Goal: Task Accomplishment & Management: Use online tool/utility

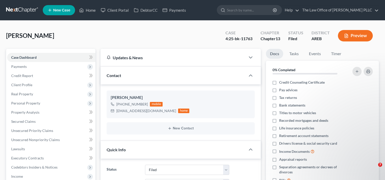
select select "6"
select select "0"
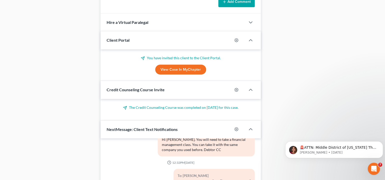
scroll to position [454, 0]
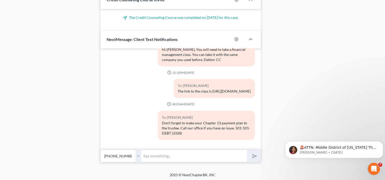
click at [165, 154] on input "text" at bounding box center [194, 156] width 106 height 12
type input "Hi [PERSON_NAME], I have spoken to the trustee. They have agreed to withdraw th…"
click at [247, 150] on button "submit" at bounding box center [254, 156] width 14 height 12
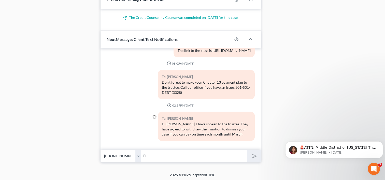
scroll to position [2466, 0]
type input "Do you agree?"
click at [247, 150] on button "submit" at bounding box center [254, 156] width 14 height 12
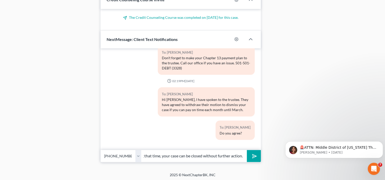
scroll to position [0, 68]
type input "If your payments are late any during that time, your case can be closed without…"
click at [247, 150] on button "submit" at bounding box center [254, 156] width 14 height 12
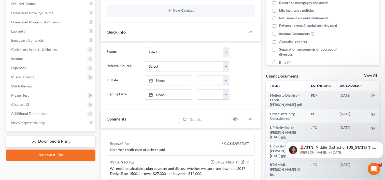
scroll to position [118, 0]
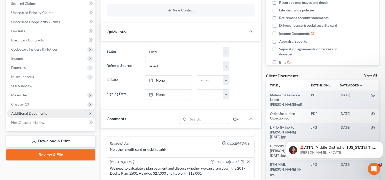
click at [53, 113] on span "Additional Documents" at bounding box center [51, 113] width 88 height 9
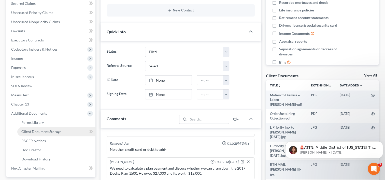
click at [41, 130] on span "Client Document Storage" at bounding box center [41, 131] width 40 height 4
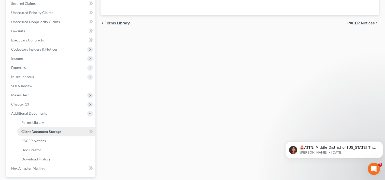
select select "0"
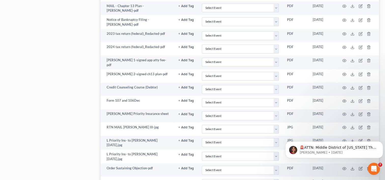
scroll to position [389, 0]
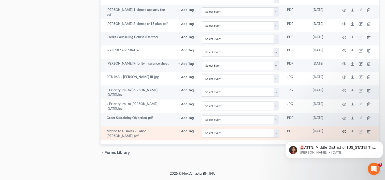
click at [344, 130] on icon "button" at bounding box center [344, 131] width 4 height 4
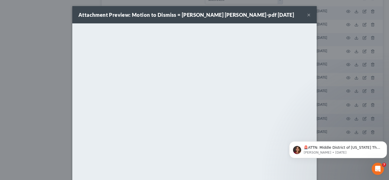
click at [307, 14] on button "×" at bounding box center [309, 15] width 4 height 6
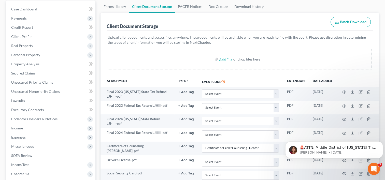
scroll to position [0, 0]
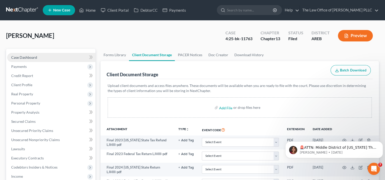
click at [38, 55] on link "Case Dashboard" at bounding box center [51, 57] width 88 height 9
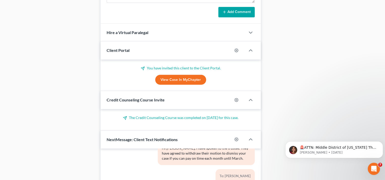
scroll to position [454, 0]
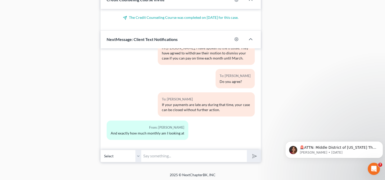
click at [165, 156] on input "text" at bounding box center [194, 156] width 106 height 12
paste input "How to File a Notice of Change of Address 1. Navigate to [URL][DOMAIN_NAME] 2. …"
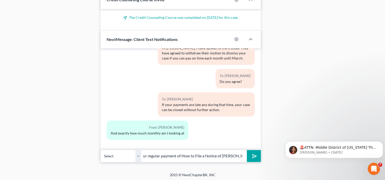
scroll to position [0, 0]
click at [210, 156] on input "Your regular payment of $" at bounding box center [194, 156] width 106 height 12
type input "Your regular payment of $2776 monthly"
click at [247, 150] on button "submit" at bounding box center [254, 156] width 14 height 12
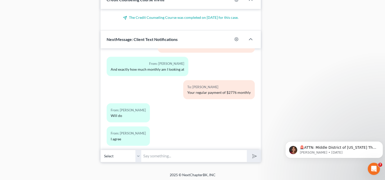
scroll to position [2611, 0]
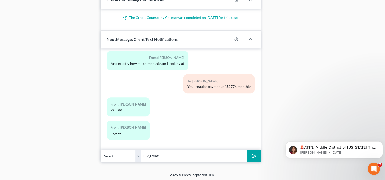
type input "Ok great."
click at [247, 150] on button "submit" at bounding box center [254, 156] width 14 height 12
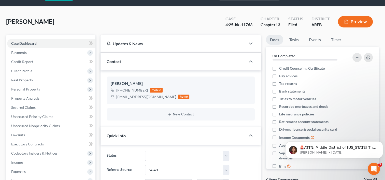
scroll to position [0, 0]
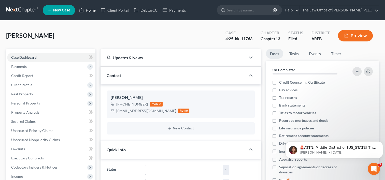
click at [88, 11] on link "Home" at bounding box center [88, 10] width 22 height 9
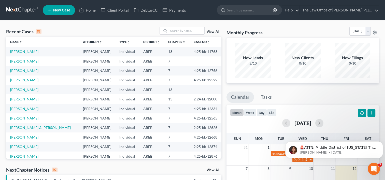
click at [214, 32] on link "View All" at bounding box center [213, 32] width 13 height 4
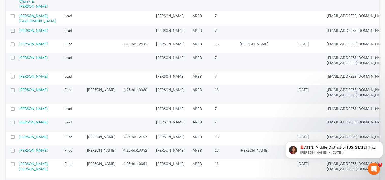
scroll to position [367, 0]
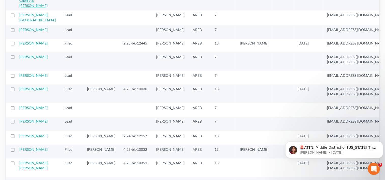
click at [26, 8] on link "[GEOGRAPHIC_DATA], Cherry & [PERSON_NAME]" at bounding box center [37, 0] width 37 height 14
select select "0"
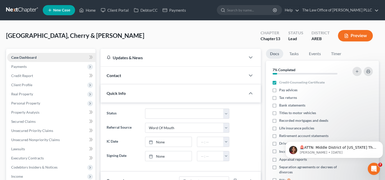
click at [48, 58] on link "Case Dashboard" at bounding box center [51, 57] width 88 height 9
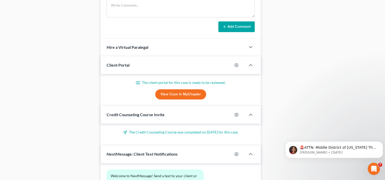
scroll to position [283, 0]
click at [195, 92] on link "View Case in MyChapter" at bounding box center [180, 94] width 51 height 10
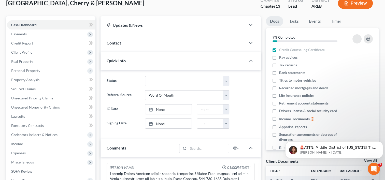
scroll to position [0, 0]
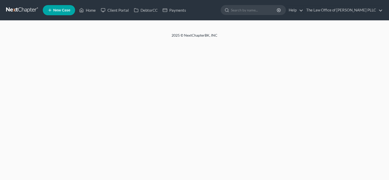
select select "0"
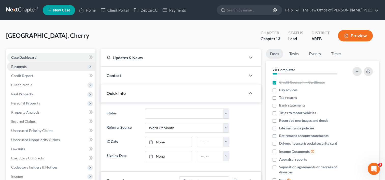
click at [45, 65] on span "Payments" at bounding box center [51, 66] width 88 height 9
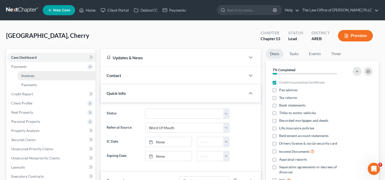
click at [42, 78] on link "Invoices" at bounding box center [56, 75] width 78 height 9
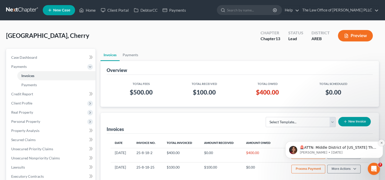
click at [381, 143] on icon "Dismiss notification" at bounding box center [381, 142] width 3 height 3
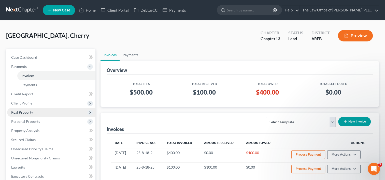
click at [23, 114] on span "Real Property" at bounding box center [51, 112] width 88 height 9
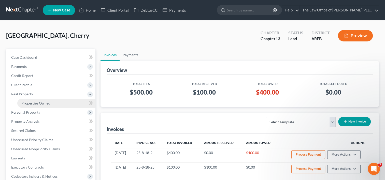
click at [34, 105] on span "Properties Owned" at bounding box center [35, 103] width 29 height 4
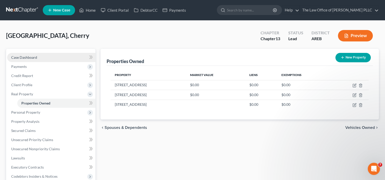
click at [59, 56] on link "Case Dashboard" at bounding box center [51, 57] width 88 height 9
select select "0"
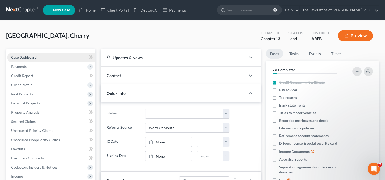
scroll to position [239, 0]
click at [43, 69] on span "Payments" at bounding box center [51, 66] width 88 height 9
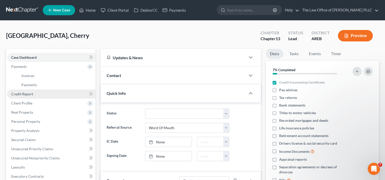
click at [34, 93] on link "Credit Report" at bounding box center [51, 94] width 88 height 9
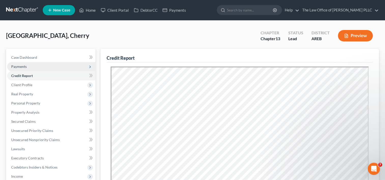
click at [37, 67] on span "Payments" at bounding box center [51, 66] width 88 height 9
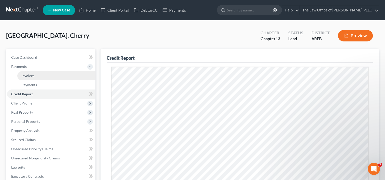
click at [38, 74] on link "Invoices" at bounding box center [56, 75] width 78 height 9
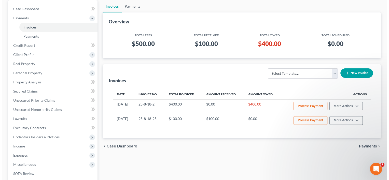
scroll to position [49, 0]
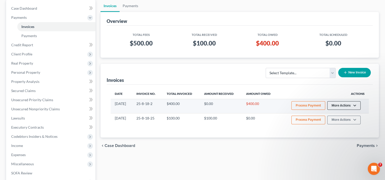
click at [346, 106] on button "More Actions" at bounding box center [343, 105] width 33 height 9
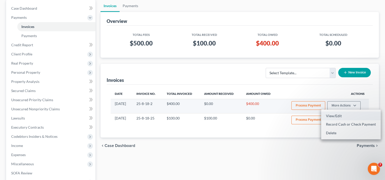
click at [331, 113] on link "View/Edit" at bounding box center [351, 116] width 60 height 9
select select "0"
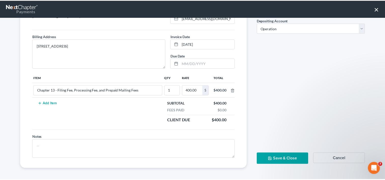
scroll to position [0, 0]
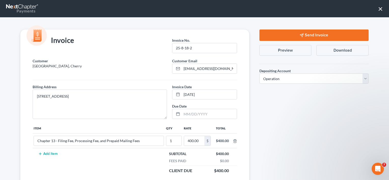
click at [379, 9] on button "×" at bounding box center [380, 9] width 5 height 8
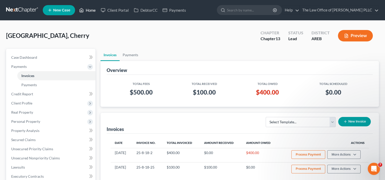
click at [88, 10] on link "Home" at bounding box center [88, 10] width 22 height 9
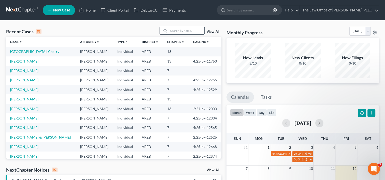
click at [181, 31] on input "search" at bounding box center [187, 30] width 36 height 7
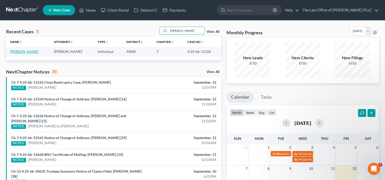
type input "martin"
click at [23, 52] on link "Martin, Lester" at bounding box center [24, 51] width 28 height 4
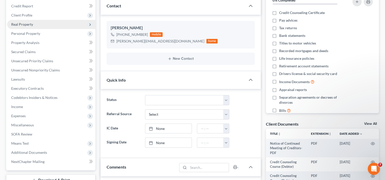
scroll to position [90, 0]
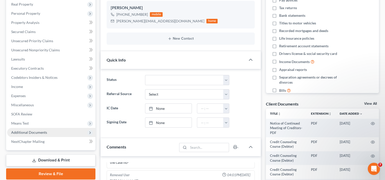
click at [31, 134] on span "Additional Documents" at bounding box center [29, 132] width 36 height 4
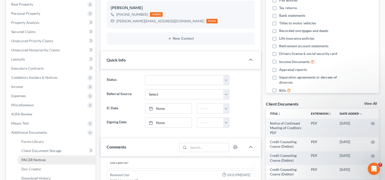
click at [35, 159] on span "PACER Notices" at bounding box center [33, 160] width 24 height 4
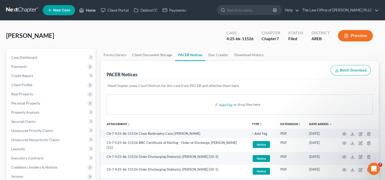
click at [87, 8] on link "Home" at bounding box center [88, 10] width 22 height 9
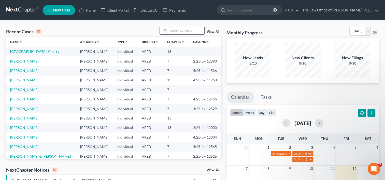
click at [176, 30] on input "search" at bounding box center [187, 30] width 36 height 7
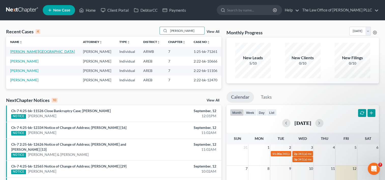
type input "taylor"
click at [30, 50] on link "[PERSON_NAME][GEOGRAPHIC_DATA]" at bounding box center [42, 51] width 65 height 4
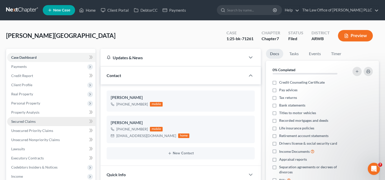
scroll to position [89, 0]
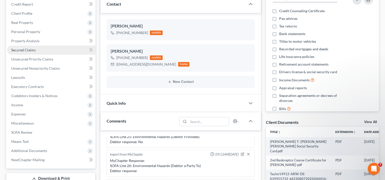
click at [33, 50] on span "Secured Claims" at bounding box center [23, 50] width 24 height 4
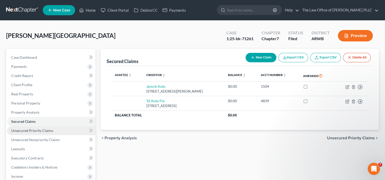
click at [21, 132] on span "Unsecured Priority Claims" at bounding box center [32, 130] width 42 height 4
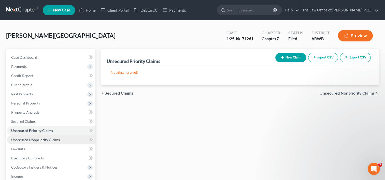
click at [27, 142] on link "Unsecured Nonpriority Claims" at bounding box center [51, 139] width 88 height 9
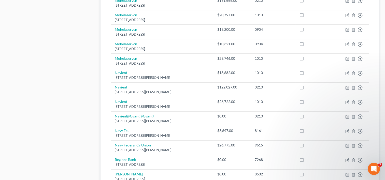
scroll to position [400, 0]
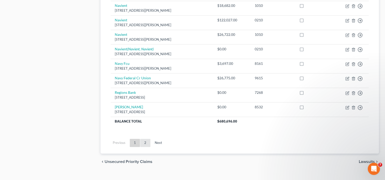
click at [147, 139] on link "2" at bounding box center [145, 143] width 10 height 8
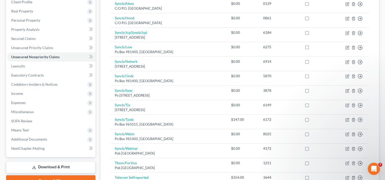
scroll to position [0, 0]
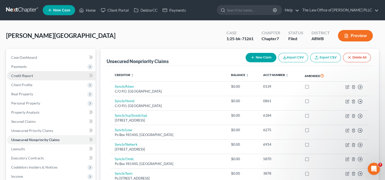
click at [32, 75] on span "Credit Report" at bounding box center [22, 76] width 22 height 4
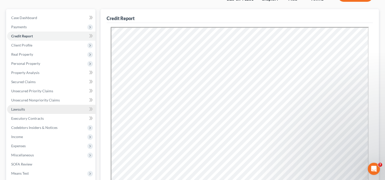
scroll to position [57, 0]
